Goal: Task Accomplishment & Management: Manage account settings

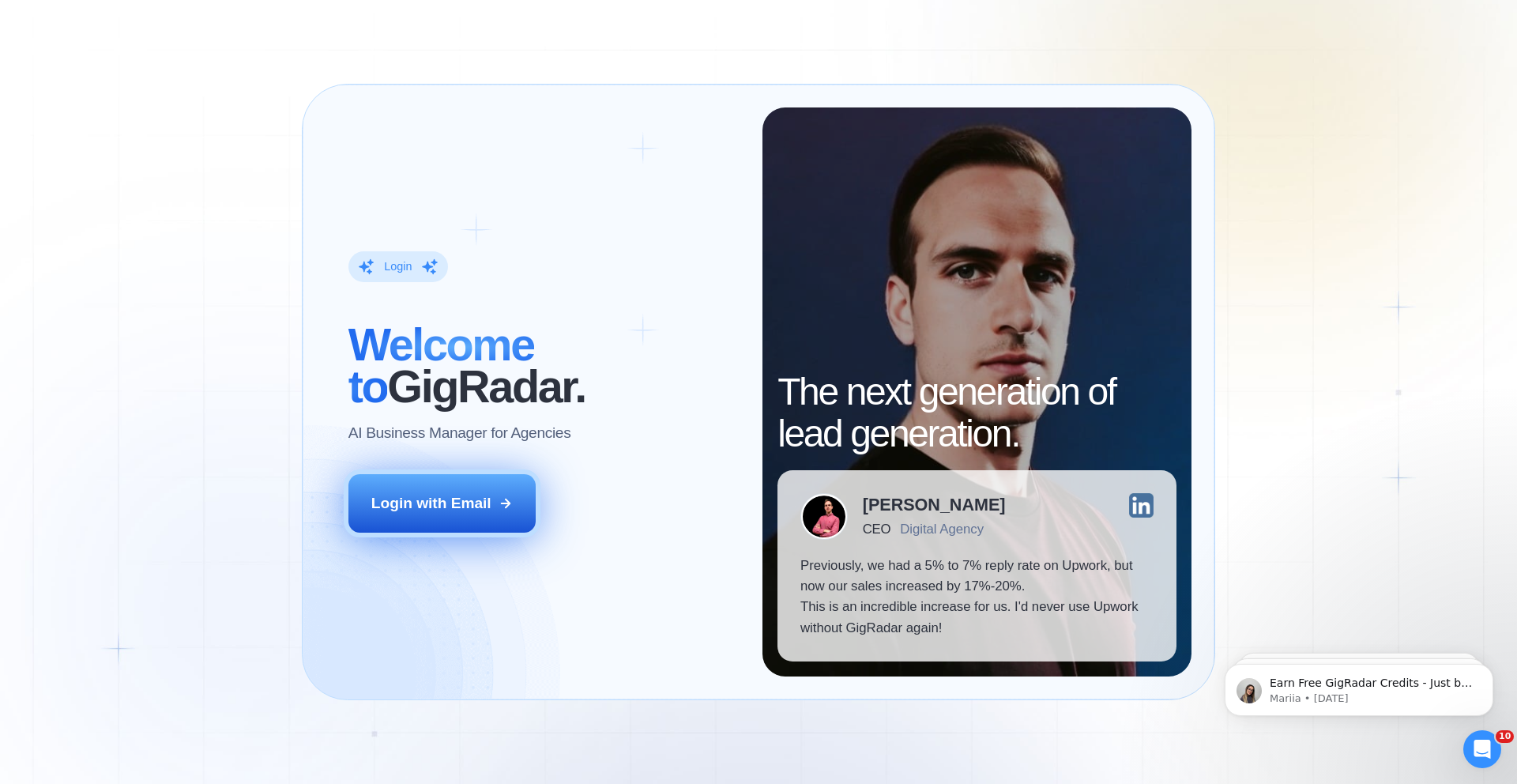
click at [437, 508] on div "Login with Email" at bounding box center [432, 504] width 120 height 21
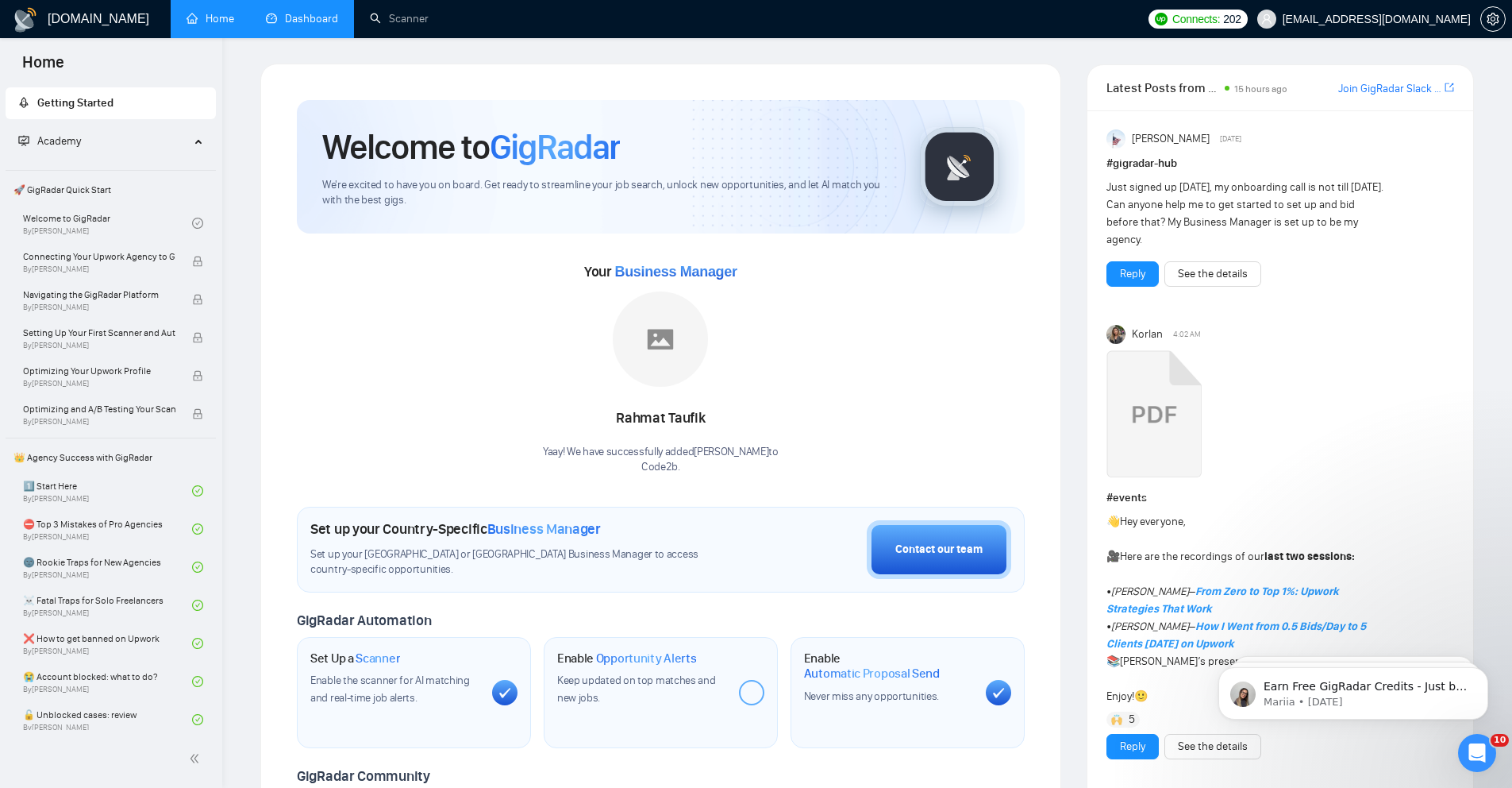
click at [320, 15] on link "Dashboard" at bounding box center [303, 18] width 73 height 13
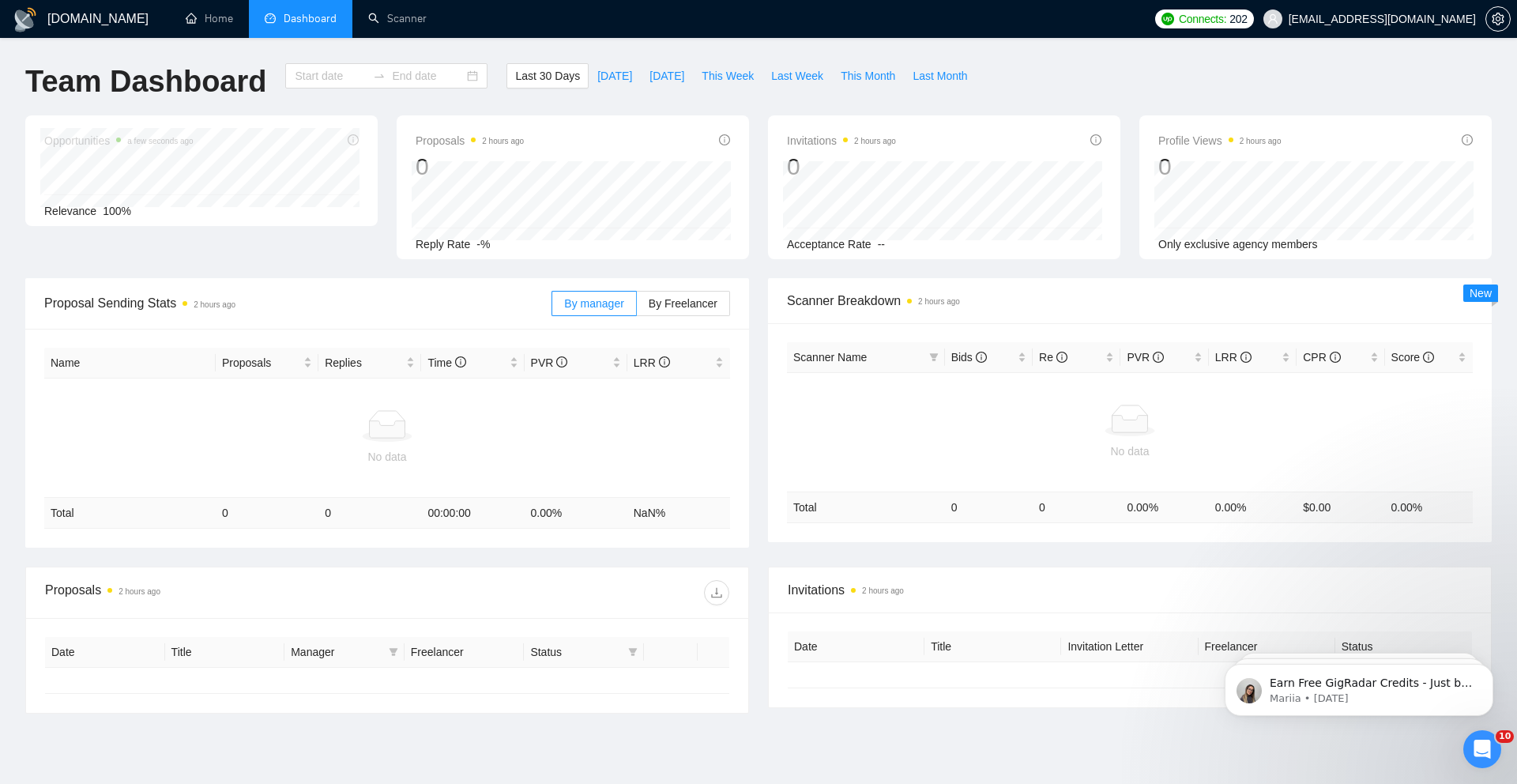
type input "[DATE]"
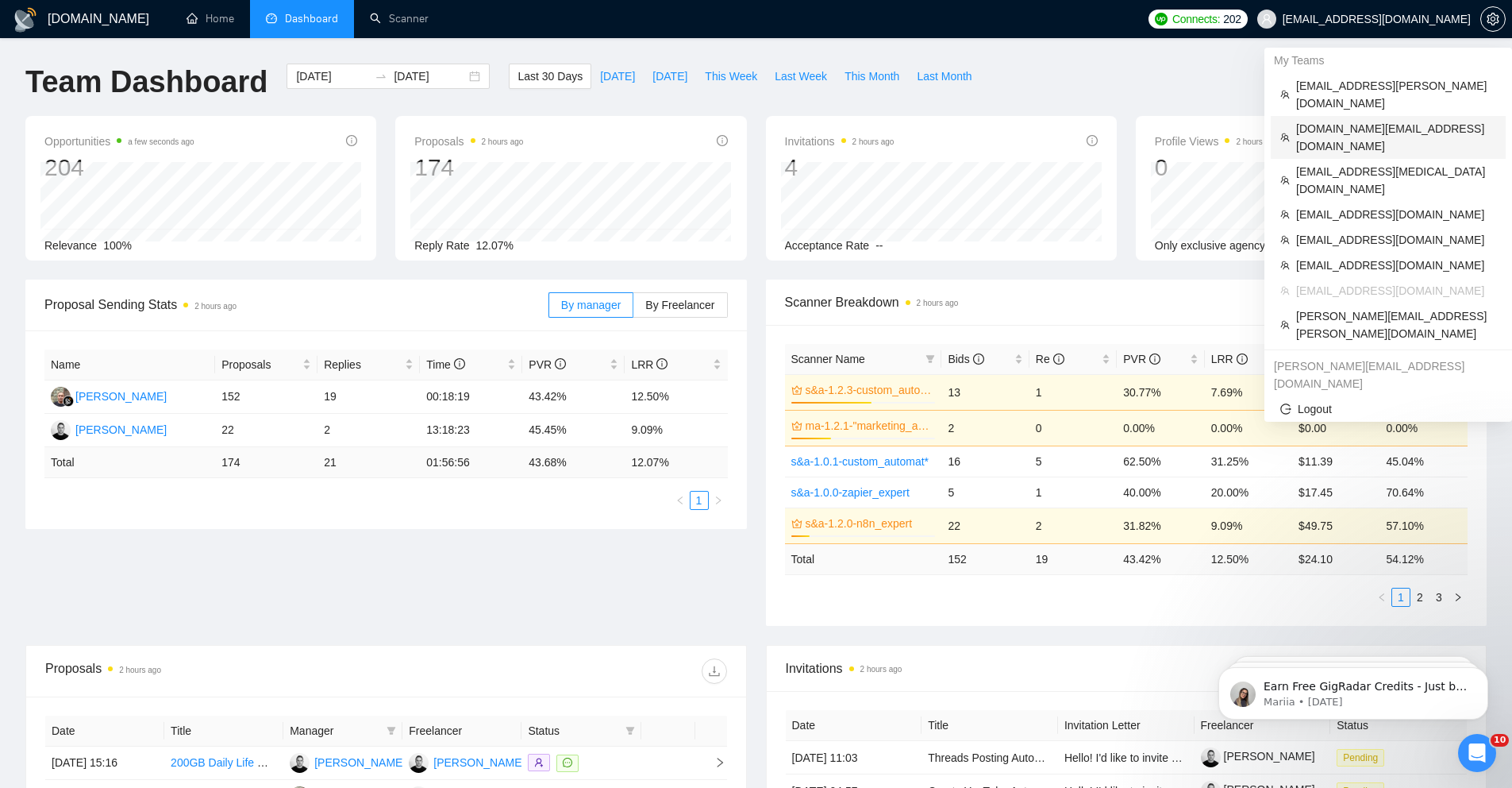
click at [1387, 120] on span "[DOMAIN_NAME][EMAIL_ADDRESS][DOMAIN_NAME]" at bounding box center [1396, 138] width 200 height 35
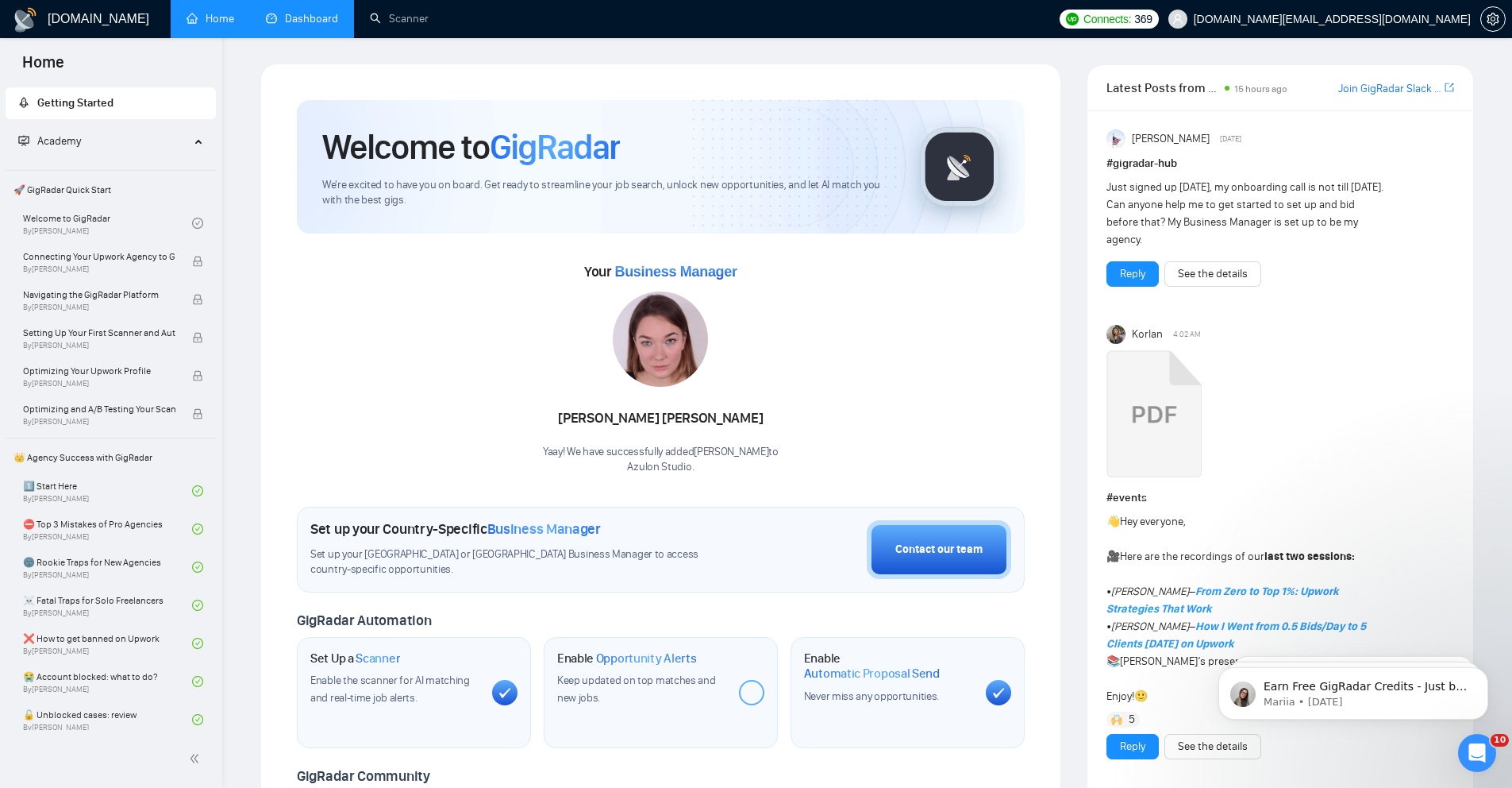
click at [299, 22] on link "Dashboard" at bounding box center [303, 18] width 73 height 13
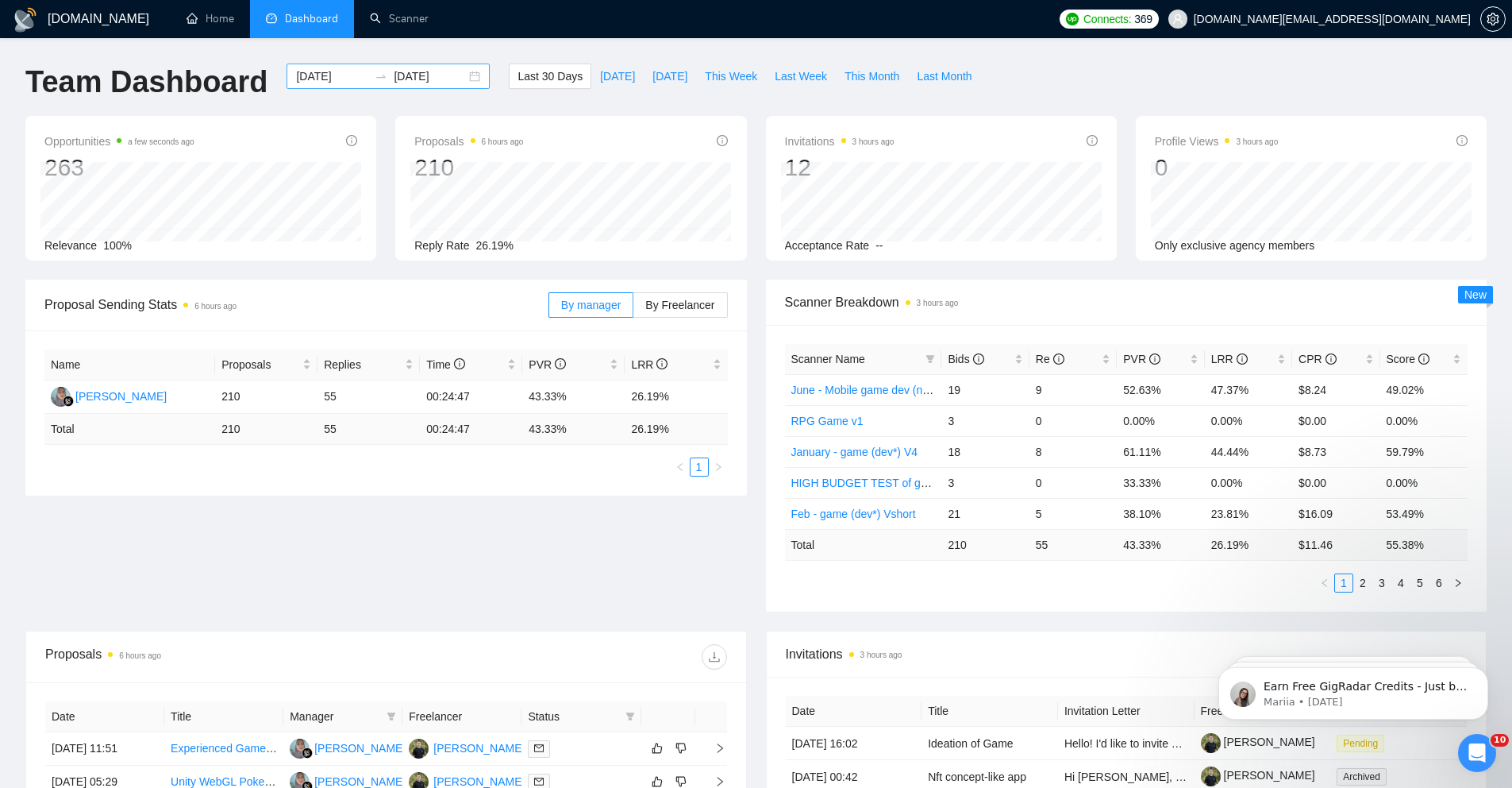
click at [471, 77] on div "[DATE] [DATE]" at bounding box center [388, 76] width 203 height 26
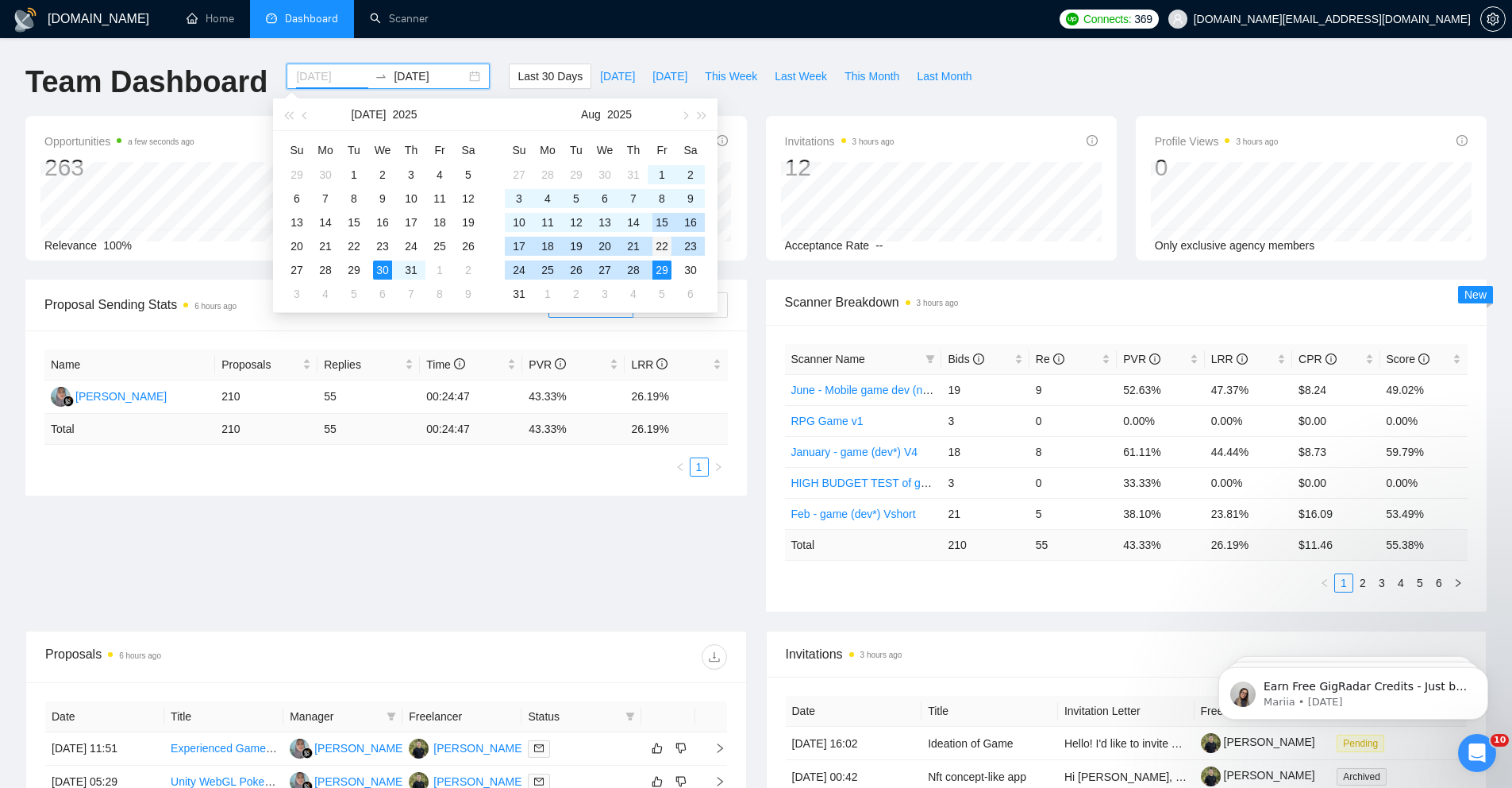
type input "[DATE]"
click at [662, 243] on div "22" at bounding box center [662, 246] width 19 height 19
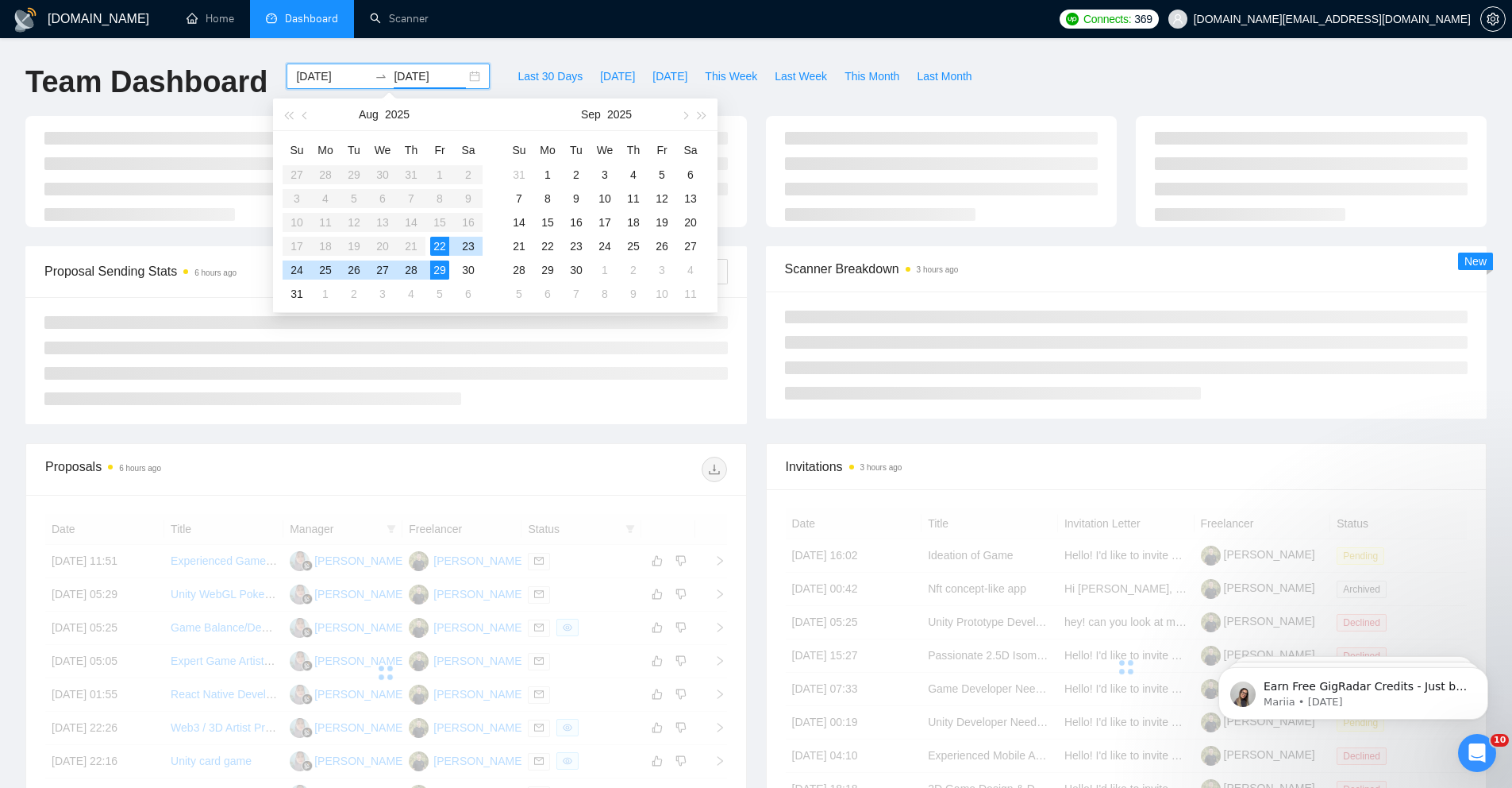
type input "[DATE]"
click at [748, 240] on div at bounding box center [756, 181] width 1480 height 130
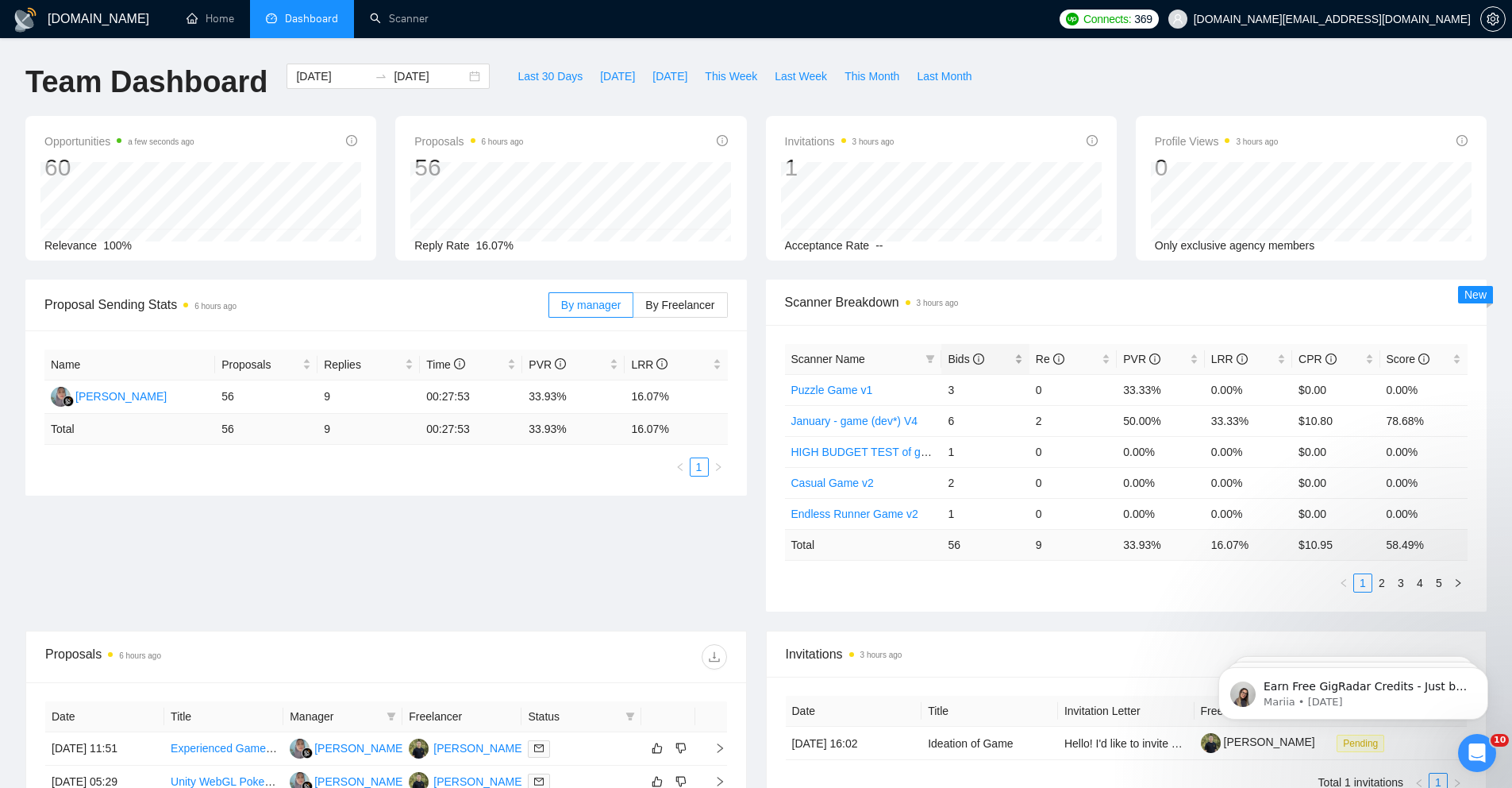
click at [1022, 360] on div "Bids" at bounding box center [985, 359] width 74 height 17
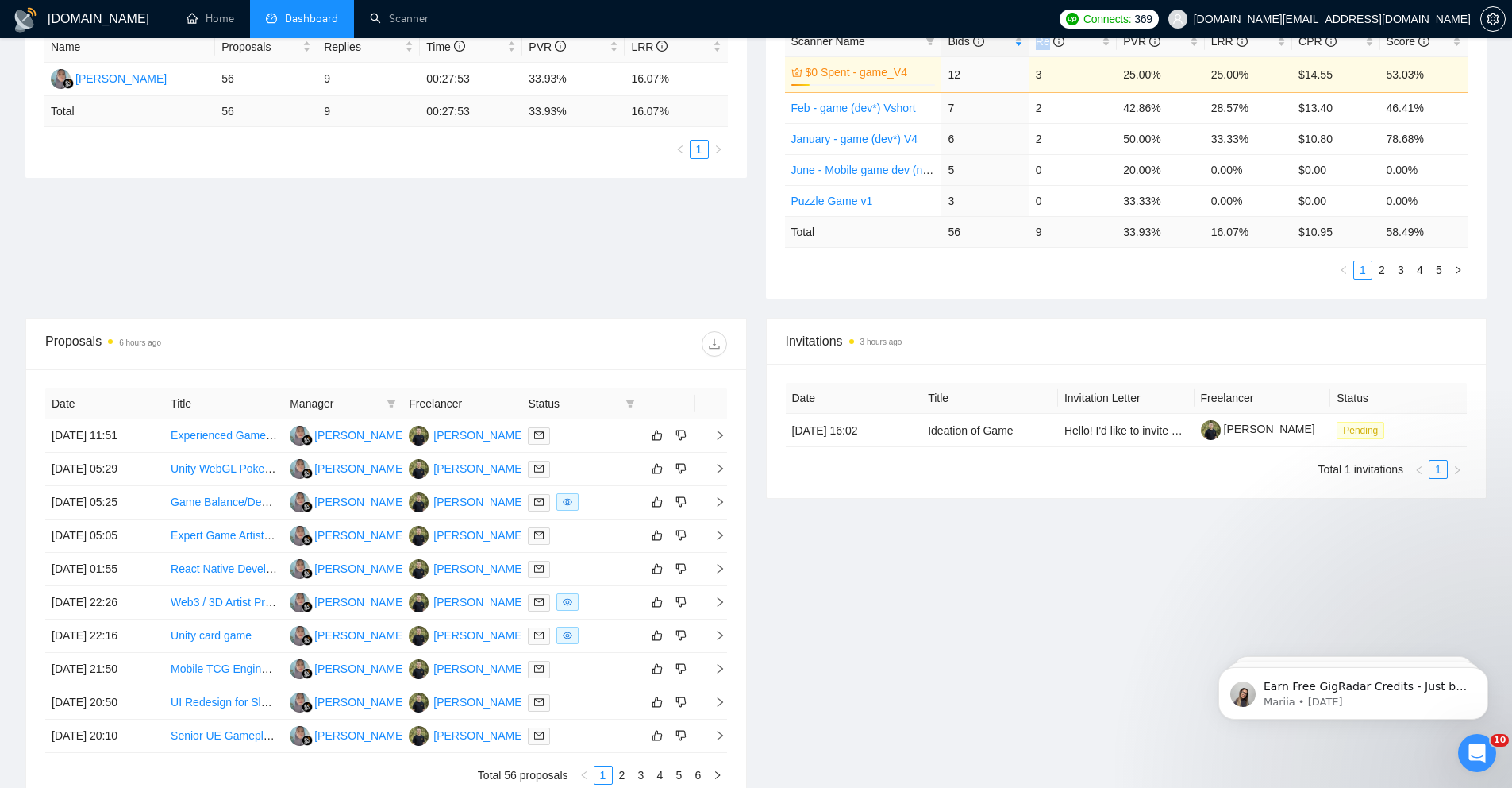
scroll to position [331, 0]
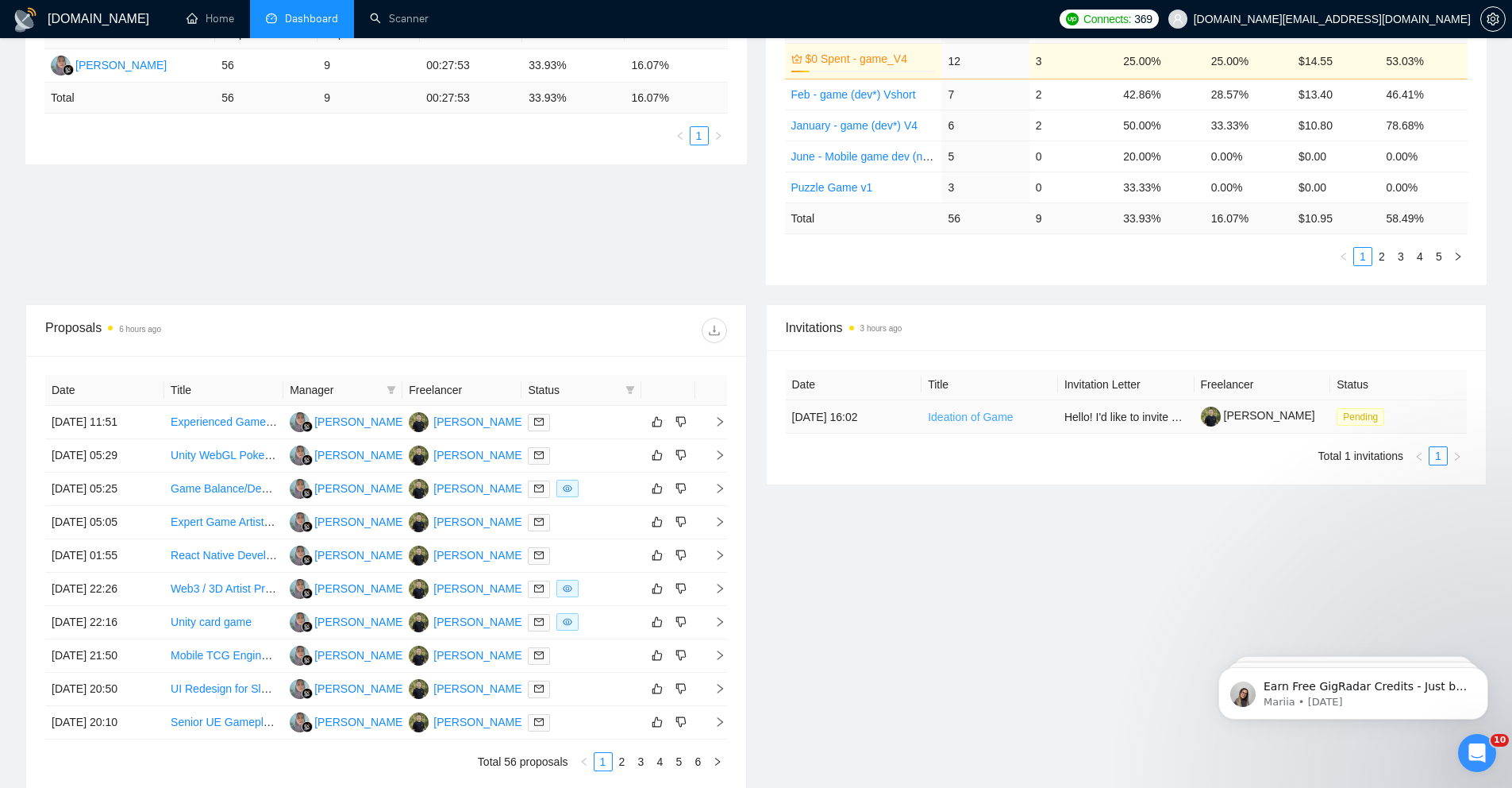
click at [950, 417] on link "Ideation of Game" at bounding box center [970, 416] width 85 height 12
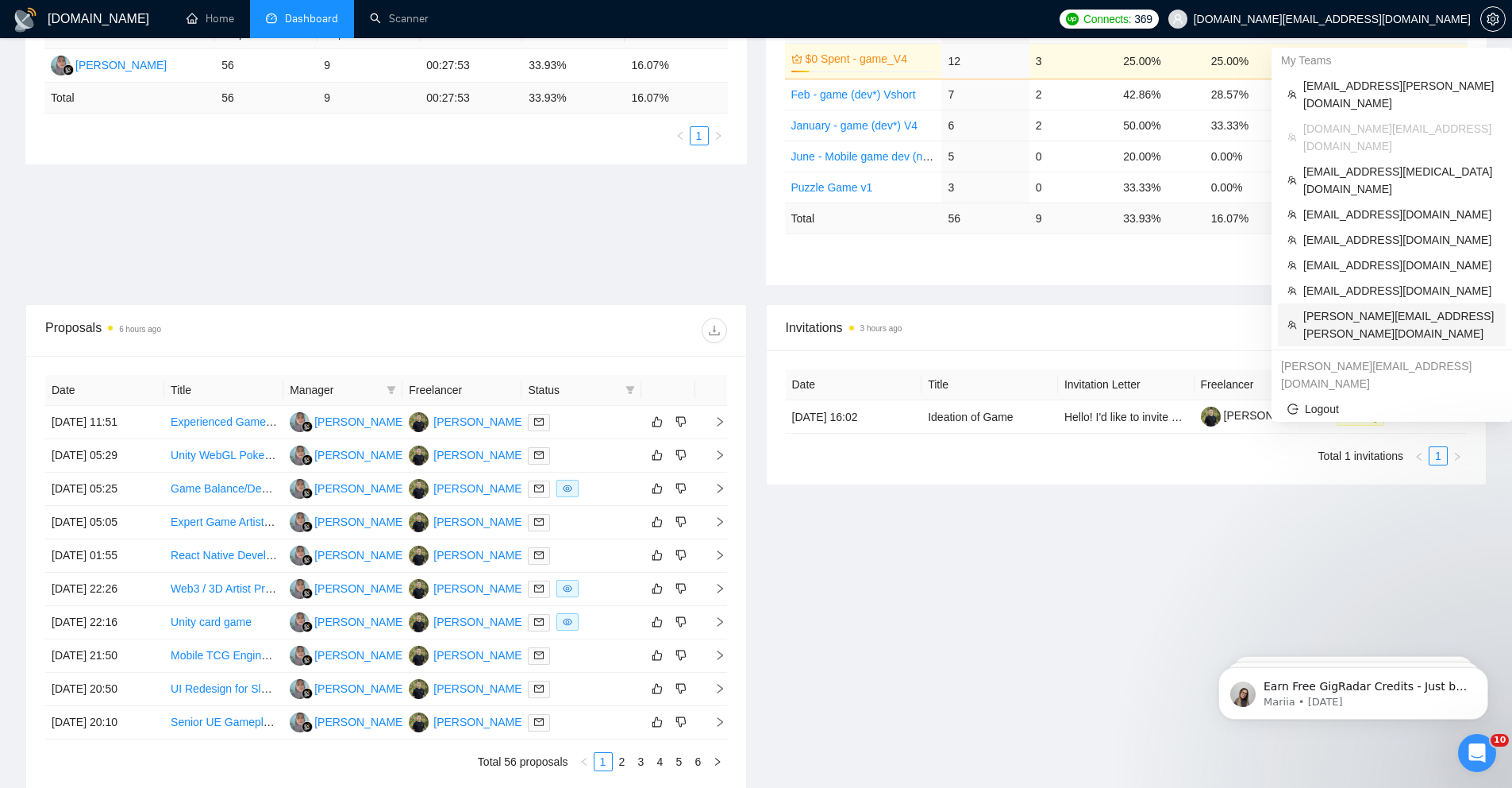
click at [1331, 308] on span "[PERSON_NAME][EMAIL_ADDRESS][PERSON_NAME][DOMAIN_NAME]" at bounding box center [1399, 325] width 193 height 35
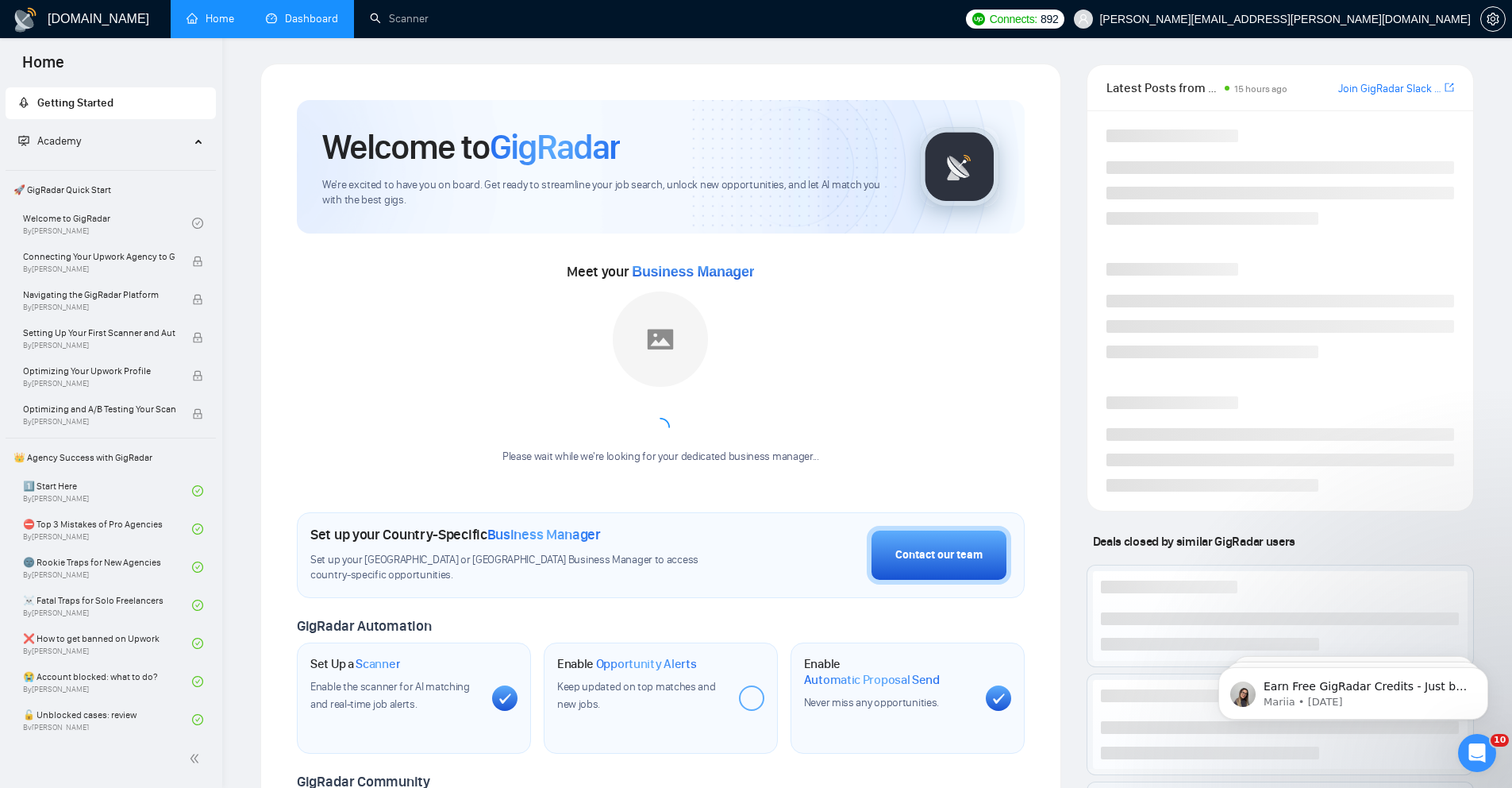
click at [295, 11] on link "Dashboard" at bounding box center [303, 18] width 73 height 13
